Goal: Task Accomplishment & Management: Complete application form

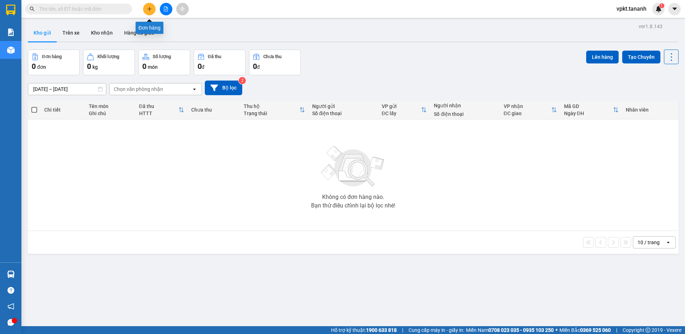
click at [153, 9] on button at bounding box center [149, 9] width 12 height 12
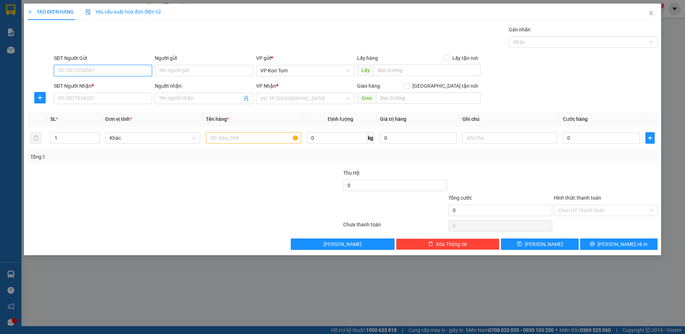
click at [94, 73] on input "SĐT Người Gửi" at bounding box center [103, 70] width 98 height 11
click at [238, 139] on input "text" at bounding box center [253, 137] width 95 height 11
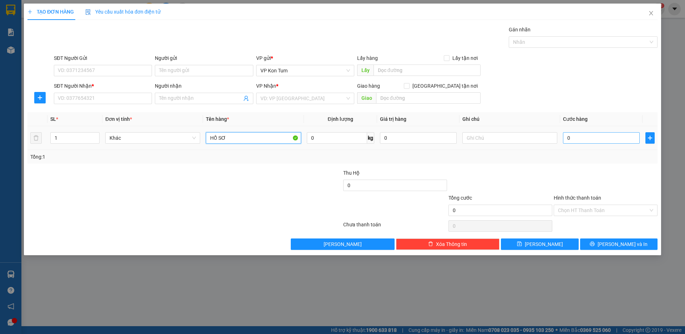
type input "HỒ SƠ"
click at [566, 139] on input "0" at bounding box center [601, 137] width 77 height 11
type input "30"
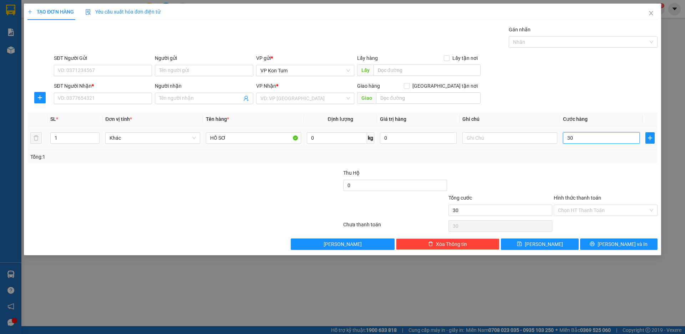
type input "300"
type input "300.000"
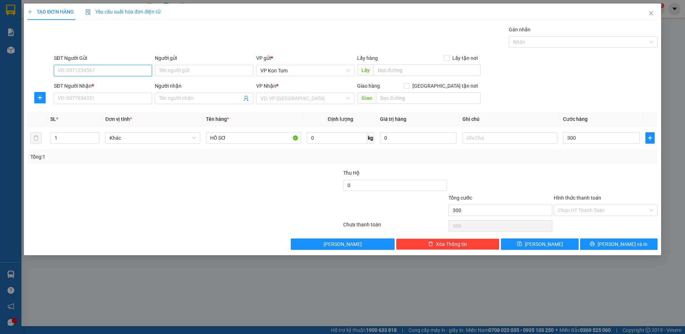
type input "300.000"
click at [124, 72] on input "SĐT Người Gửi" at bounding box center [103, 70] width 98 height 11
click at [600, 142] on input "300.000" at bounding box center [601, 137] width 77 height 11
type input "0"
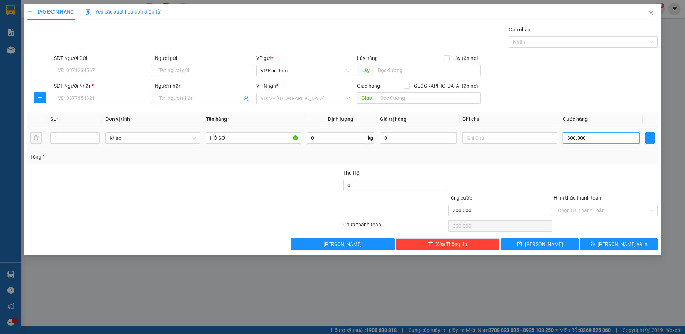
type input "0"
type input "320"
type input "30"
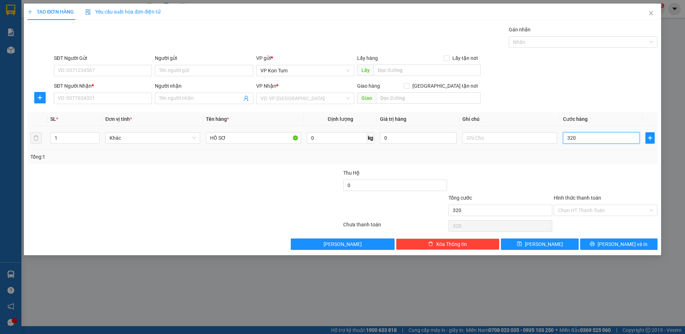
type input "30"
type input "30.000"
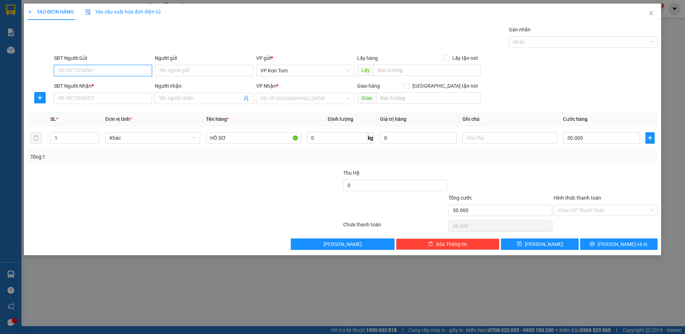
click at [126, 73] on input "SĐT Người Gửi" at bounding box center [103, 70] width 98 height 11
type input "0919261579"
click at [178, 71] on input "Người gửi" at bounding box center [204, 70] width 98 height 11
type input "CHÚ CHUNG"
click at [99, 99] on input "SĐT Người Nhận *" at bounding box center [103, 98] width 98 height 11
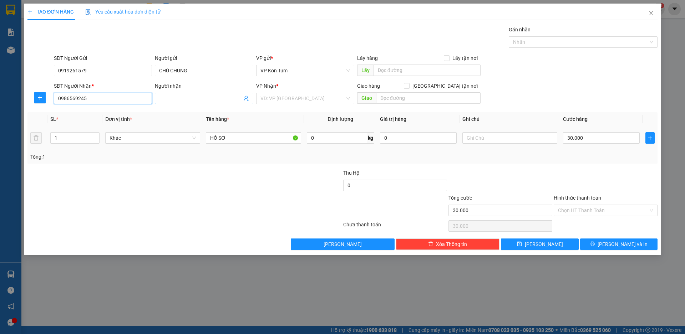
type input "0986569245"
click at [201, 100] on input "Người nhận" at bounding box center [200, 99] width 82 height 8
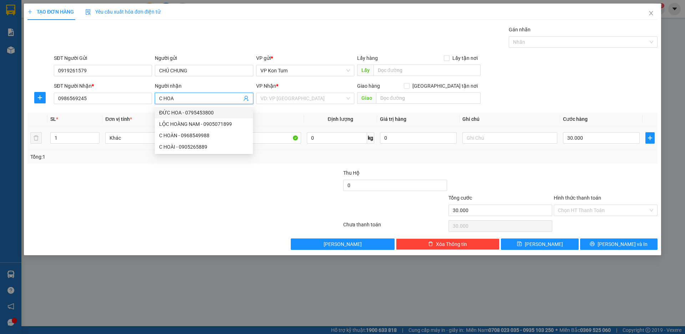
type input "C HOA"
drag, startPoint x: 297, startPoint y: 105, endPoint x: 296, endPoint y: 100, distance: 4.3
click at [297, 104] on div "VP Nhận * VD: VP Sài Gòn" at bounding box center [305, 94] width 98 height 25
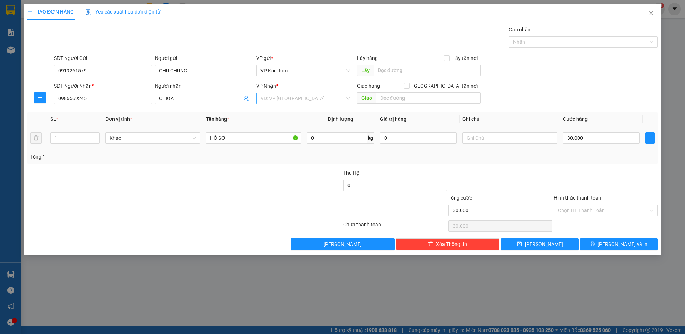
click at [296, 98] on input "search" at bounding box center [303, 98] width 85 height 11
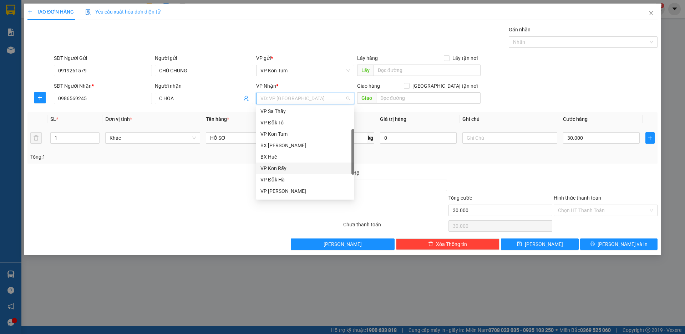
scroll to position [71, 0]
click at [287, 180] on div "BX Quãng Ngãi" at bounding box center [306, 179] width 90 height 8
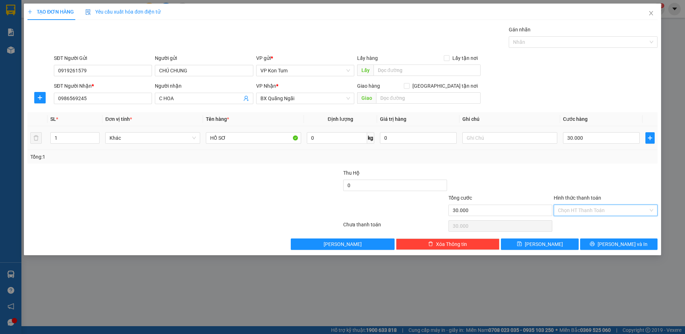
click at [599, 212] on input "Hình thức thanh toán" at bounding box center [603, 210] width 90 height 11
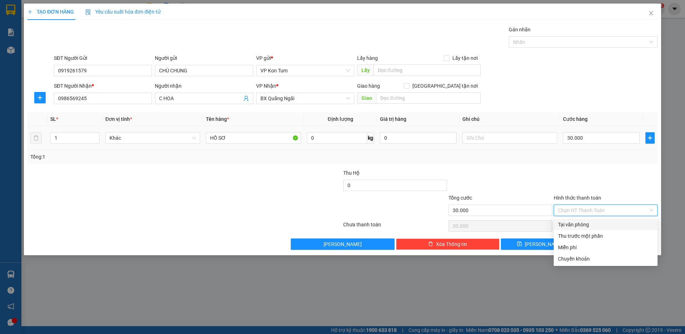
click at [582, 224] on div "Tại văn phòng" at bounding box center [605, 225] width 95 height 8
type input "0"
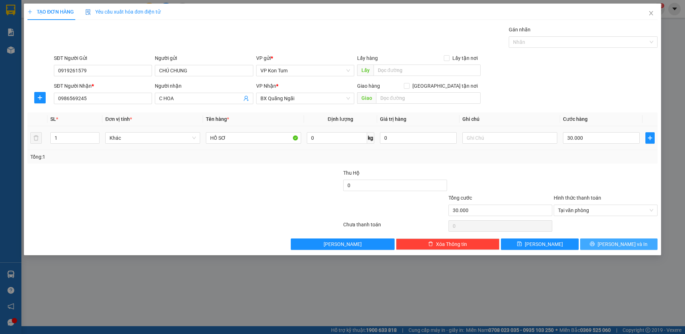
click at [612, 241] on button "Lưu và In" at bounding box center [618, 244] width 77 height 11
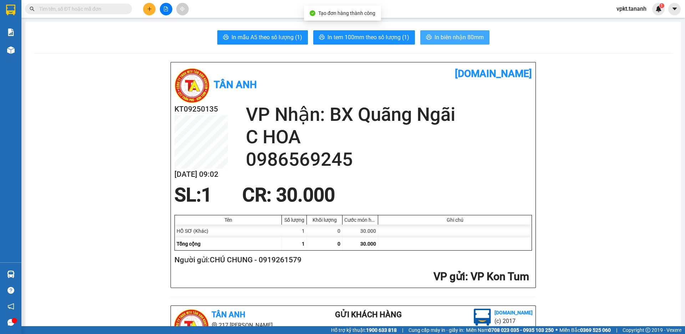
click at [449, 38] on span "In biên nhận 80mm" at bounding box center [459, 37] width 49 height 9
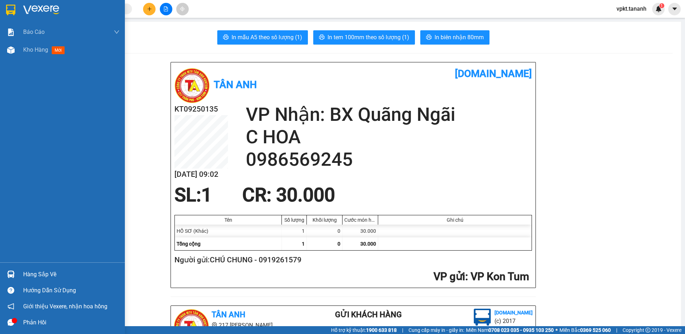
click at [9, 10] on img at bounding box center [10, 10] width 9 height 11
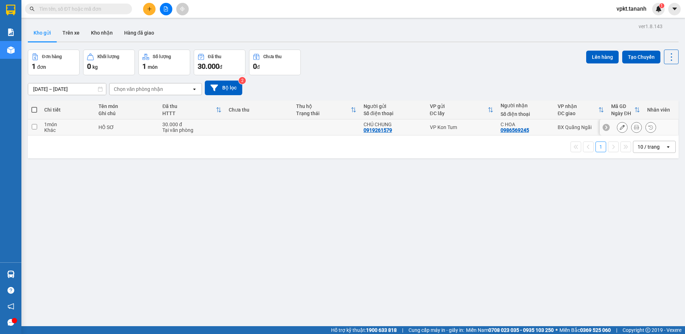
click at [32, 127] on input "checkbox" at bounding box center [34, 126] width 5 height 5
checkbox input "true"
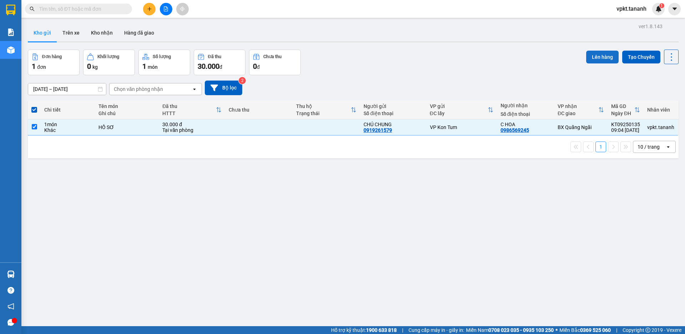
click at [594, 56] on button "Lên hàng" at bounding box center [602, 57] width 32 height 13
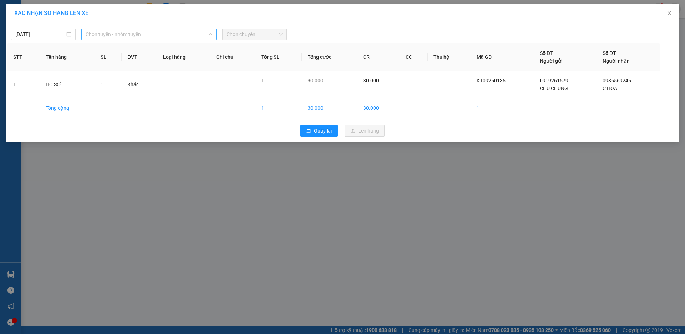
click at [159, 38] on span "Chọn tuyến - nhóm tuyến" at bounding box center [149, 34] width 127 height 11
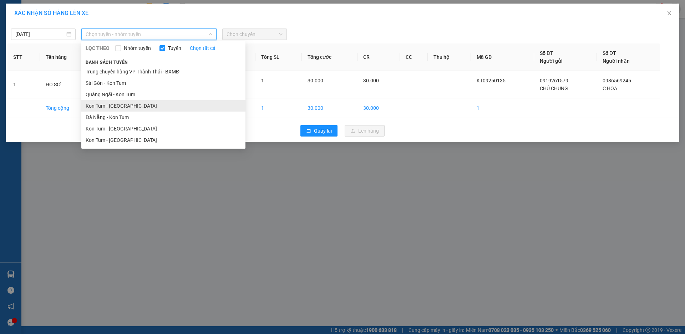
click at [120, 105] on li "Kon Tum - Quảng Ngãi" at bounding box center [163, 105] width 164 height 11
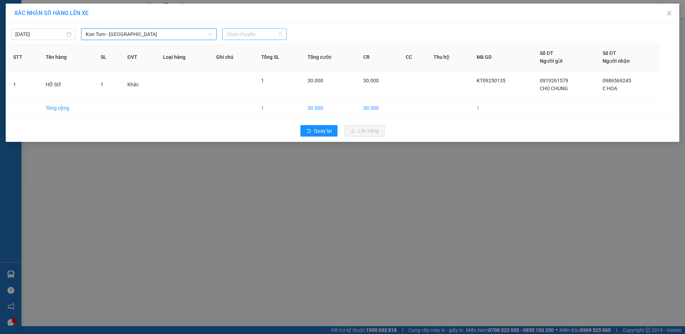
click at [243, 34] on span "Chọn chuyến" at bounding box center [255, 34] width 56 height 11
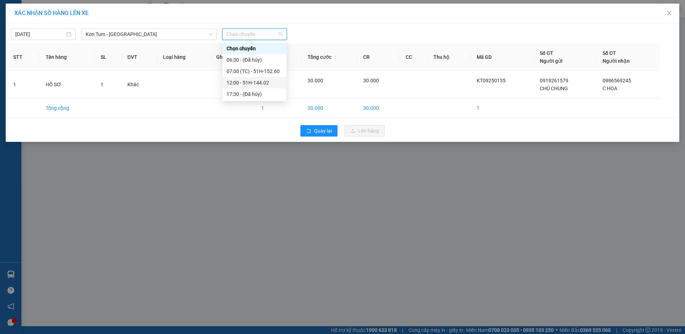
click at [252, 84] on div "12:00 - 51H-144.02" at bounding box center [255, 83] width 56 height 8
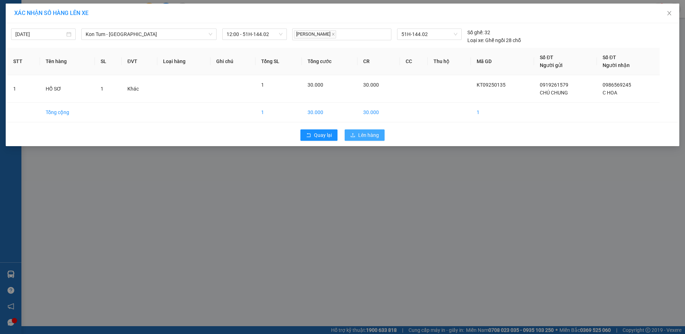
click at [374, 134] on span "Lên hàng" at bounding box center [368, 135] width 21 height 8
